Goal: Transaction & Acquisition: Purchase product/service

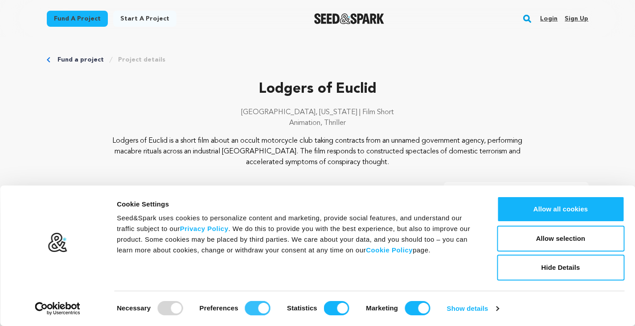
click at [255, 308] on input "Preferences" at bounding box center [257, 308] width 25 height 14
checkbox input "false"
click at [342, 306] on input "Statistics" at bounding box center [336, 308] width 25 height 14
checkbox input "false"
click at [412, 306] on input "Marketing" at bounding box center [417, 308] width 25 height 14
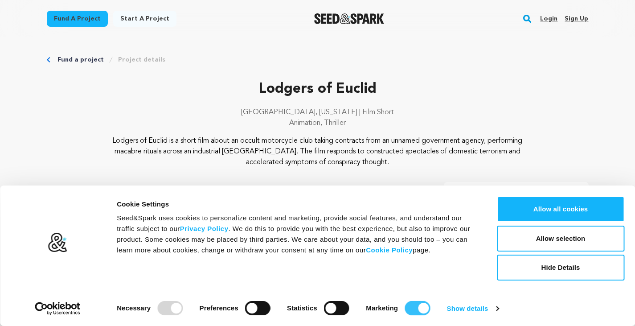
checkbox input "false"
click at [573, 240] on button "Allow selection" at bounding box center [561, 239] width 128 height 26
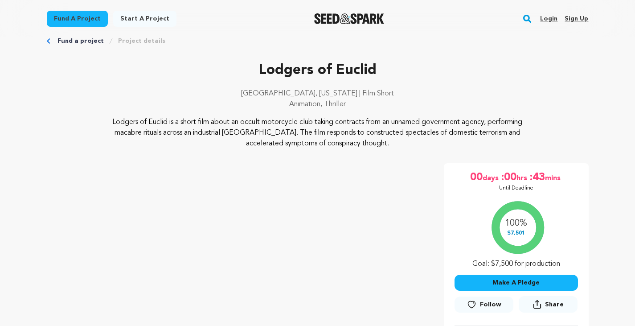
scroll to position [104, 0]
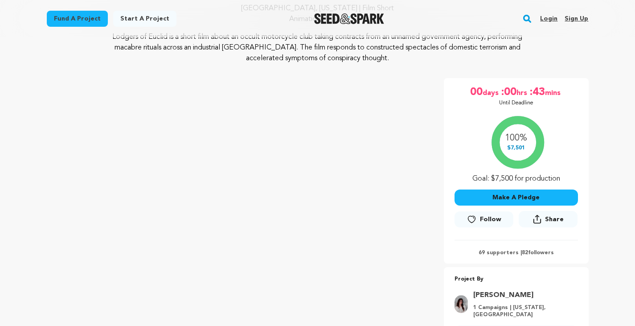
click at [516, 196] on button "Make A Pledge" at bounding box center [517, 197] width 124 height 16
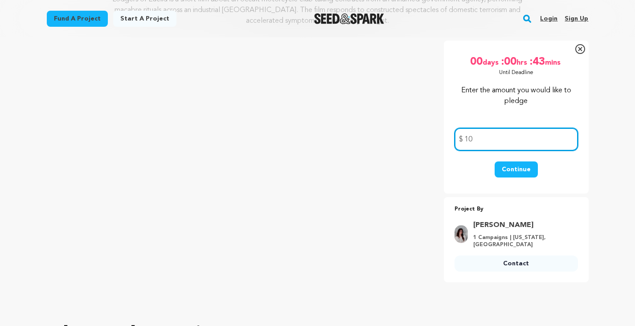
scroll to position [134, 0]
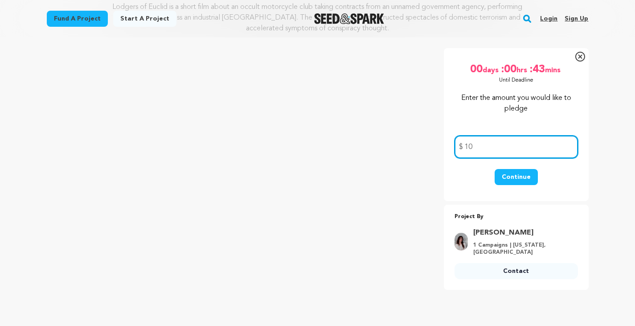
type input "10"
click at [517, 172] on button "Continue" at bounding box center [516, 177] width 43 height 16
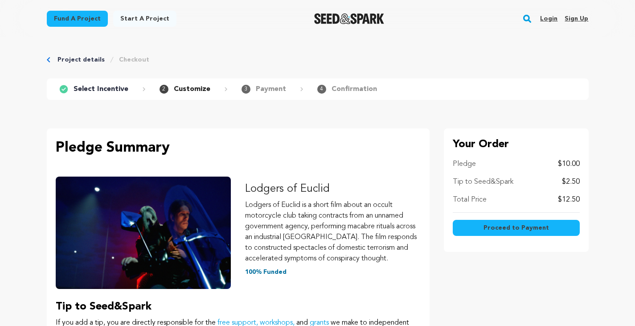
click at [527, 227] on span "Proceed to Payment" at bounding box center [517, 227] width 66 height 9
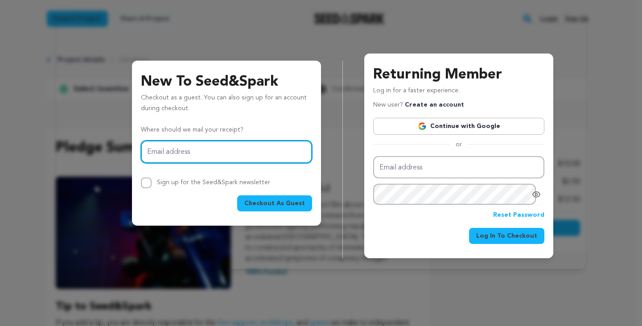
click at [197, 149] on input "Email address" at bounding box center [226, 151] width 171 height 23
type input "burtonbooz@gmail.com"
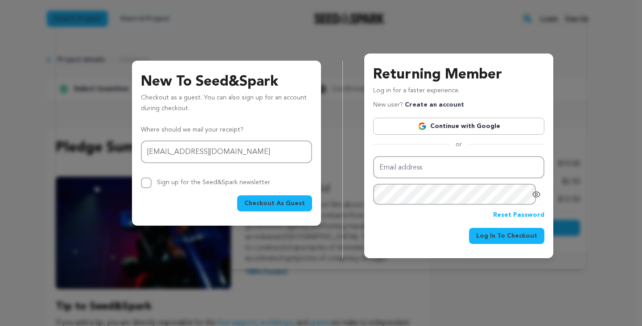
click at [270, 203] on span "Checkout As Guest" at bounding box center [274, 203] width 61 height 9
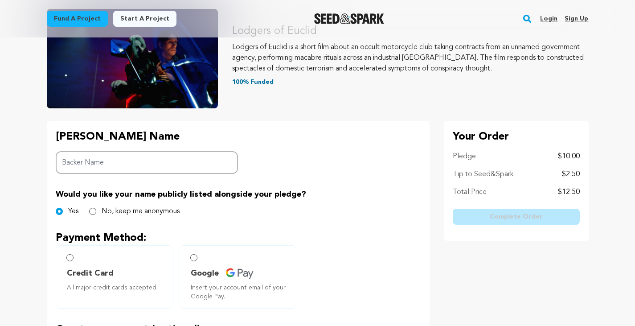
scroll to position [163, 0]
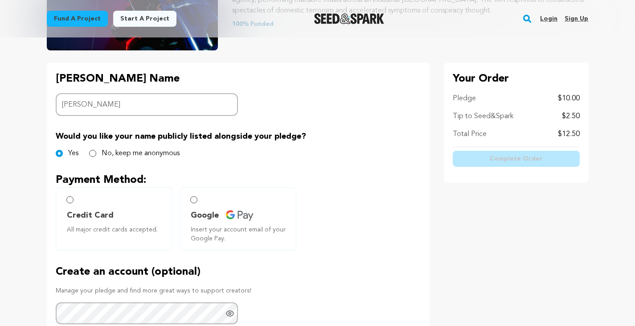
type input "[PERSON_NAME]"
click at [331, 112] on div "Backer's Name Backer Name Burton Would you like your name publicly listed along…" at bounding box center [238, 237] width 383 height 349
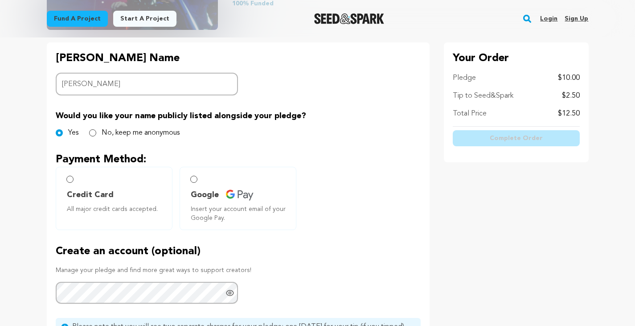
scroll to position [193, 0]
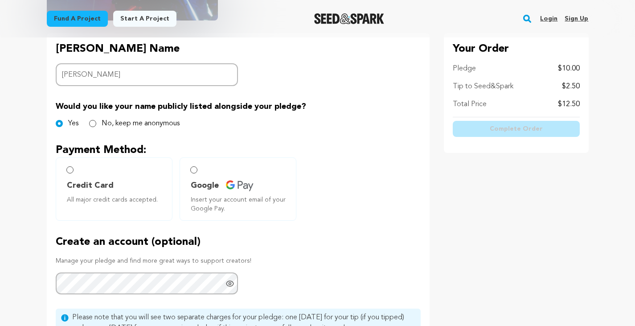
click at [198, 172] on label "Google Insert your account email of your Google Pay." at bounding box center [238, 188] width 117 height 63
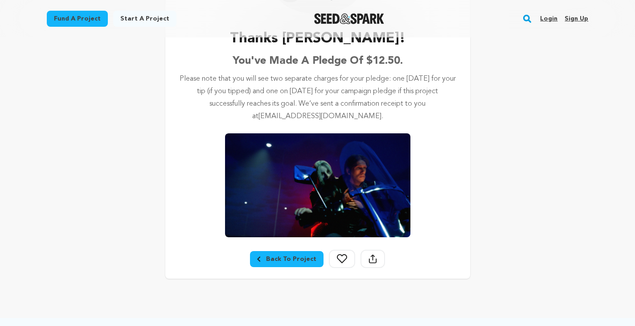
scroll to position [148, 0]
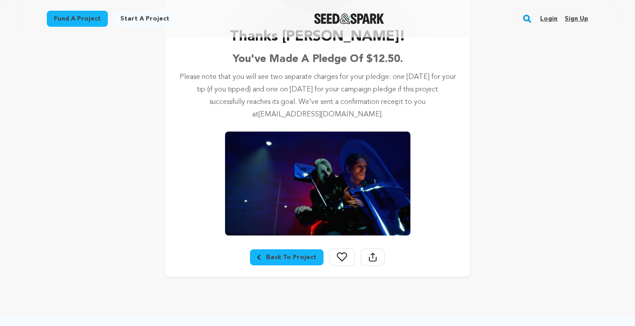
click at [291, 262] on link "Back To Project" at bounding box center [287, 257] width 74 height 16
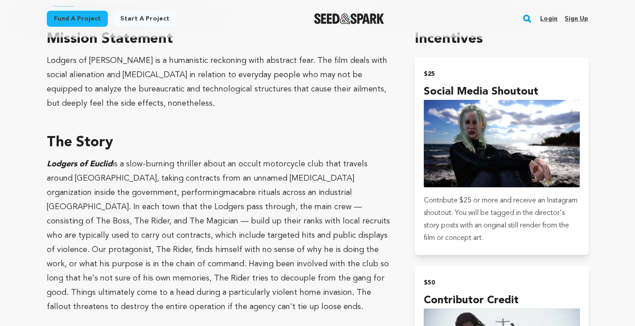
scroll to position [520, 0]
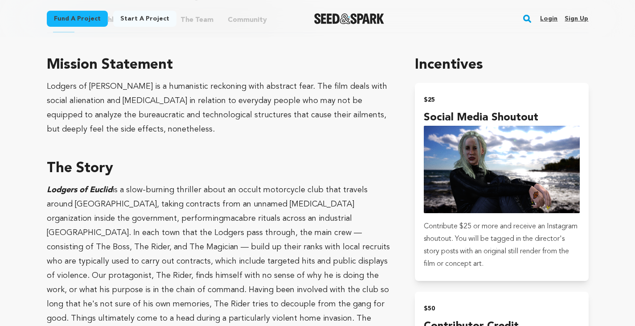
click at [356, 20] on img "Seed&Spark Homepage" at bounding box center [349, 18] width 70 height 11
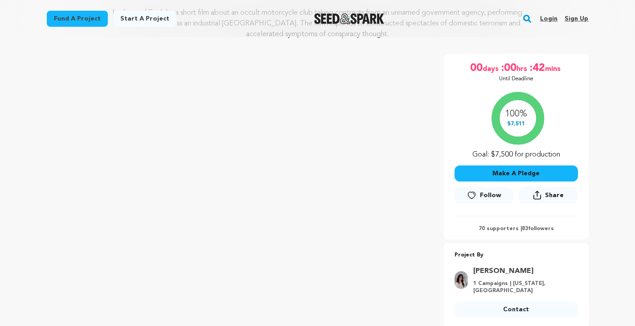
scroll to position [134, 0]
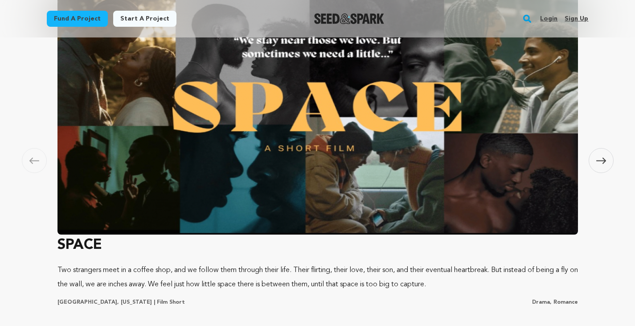
scroll to position [580, 0]
